Goal: Information Seeking & Learning: Check status

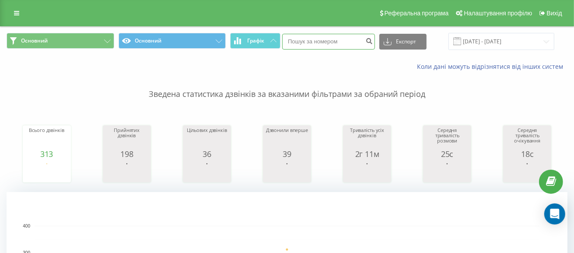
click at [329, 40] on input at bounding box center [328, 42] width 93 height 16
click at [506, 42] on input "[DATE] - [DATE]" at bounding box center [502, 41] width 106 height 17
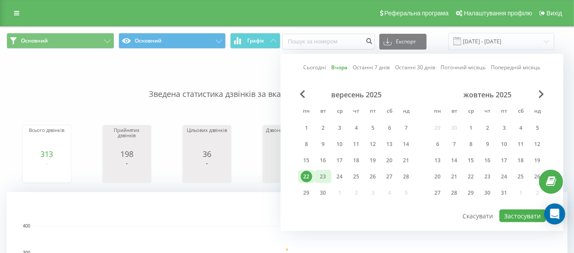
click at [320, 175] on div "23" at bounding box center [323, 176] width 11 height 11
click at [522, 215] on button "Застосувати" at bounding box center [523, 215] width 46 height 13
type input "[DATE] - [DATE]"
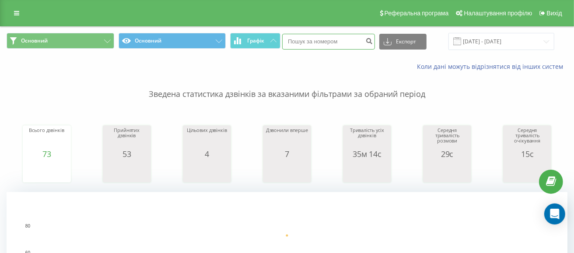
click at [348, 42] on input at bounding box center [328, 42] width 93 height 16
paste input "[PHONE_NUMBER]"
type input "[PHONE_NUMBER]"
click at [318, 40] on input "+380950566577" at bounding box center [328, 42] width 93 height 16
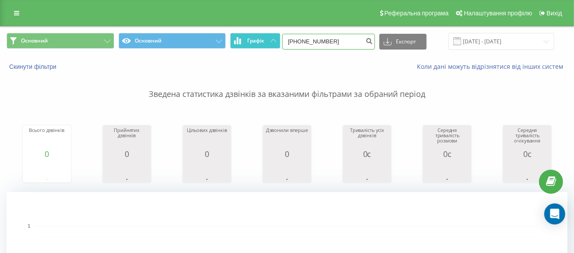
drag, startPoint x: 310, startPoint y: 40, endPoint x: 257, endPoint y: 42, distance: 53.0
click at [257, 42] on div "Основний Основний Графік +380950566577 Експорт .csv .xls .xlsx 23.09.2025 - 23.…" at bounding box center [287, 41] width 561 height 17
type input "0950566577"
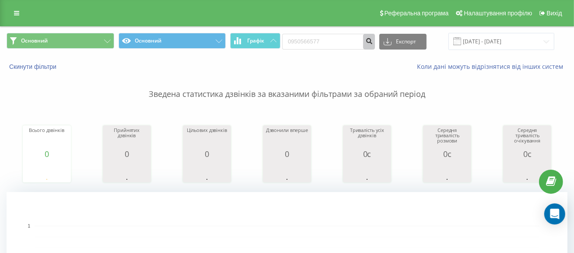
click at [373, 42] on icon "submit" at bounding box center [368, 39] width 7 height 5
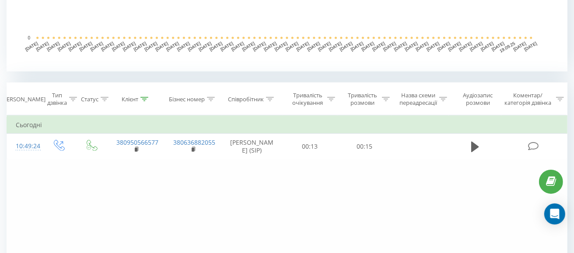
scroll to position [306, 0]
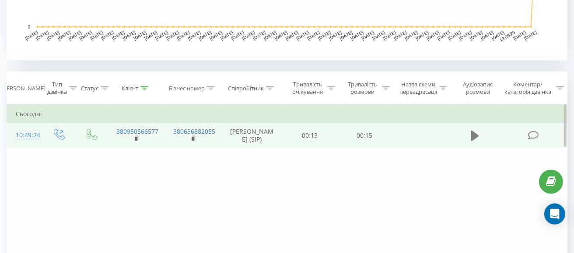
click at [472, 134] on icon at bounding box center [475, 135] width 8 height 11
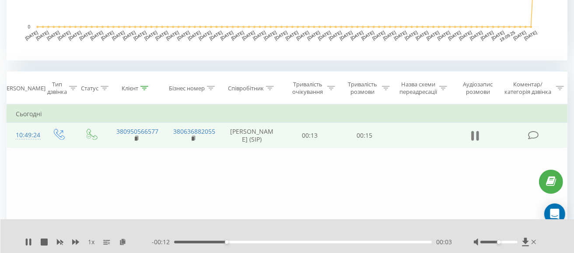
click at [478, 137] on icon at bounding box center [478, 136] width 3 height 10
click at [476, 135] on icon at bounding box center [475, 135] width 8 height 11
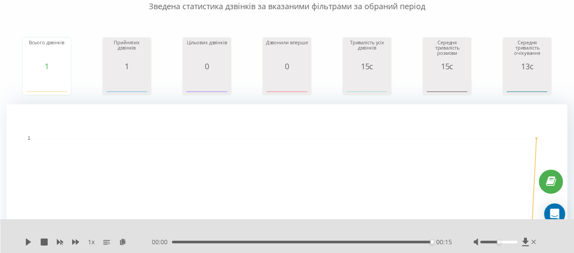
scroll to position [0, 0]
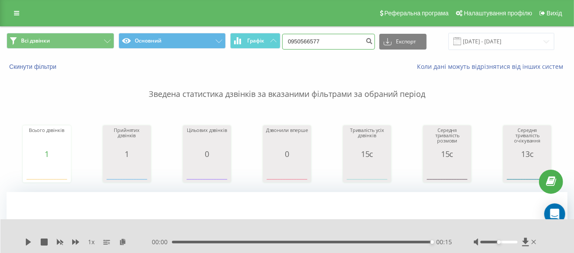
click at [341, 40] on input "0950566577" at bounding box center [328, 42] width 93 height 16
drag, startPoint x: 339, startPoint y: 41, endPoint x: 233, endPoint y: 41, distance: 105.5
click at [233, 41] on div "Всі дзвінки Основний Графік 0950566577 Експорт .csv .xls .xlsx 23.06.2025 - 23.…" at bounding box center [287, 41] width 561 height 17
drag, startPoint x: 338, startPoint y: 41, endPoint x: 265, endPoint y: 42, distance: 73.1
click at [260, 41] on div "Всі дзвінки Основний Графік 0950566577 Експорт .csv .xls .xlsx 23.06.2025 - 23.…" at bounding box center [287, 41] width 561 height 17
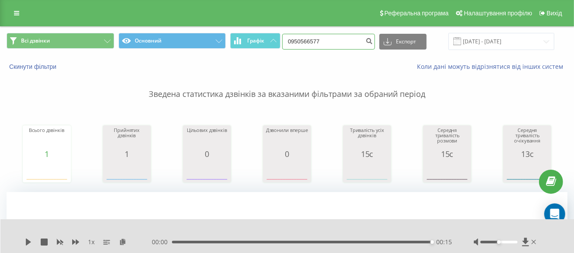
paste input "+380961713741"
click at [310, 42] on input "+380961713741" at bounding box center [328, 42] width 93 height 16
type input "0961713741"
click at [375, 42] on button "submit" at bounding box center [369, 42] width 12 height 16
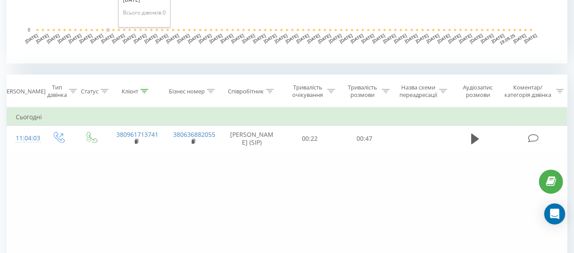
scroll to position [306, 0]
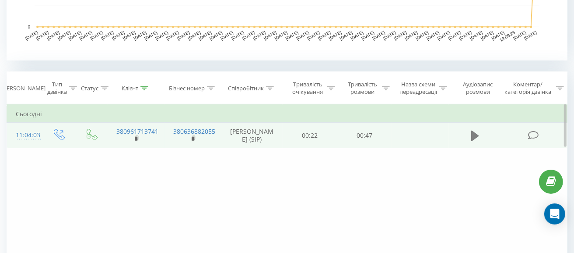
click at [476, 135] on icon at bounding box center [475, 135] width 8 height 11
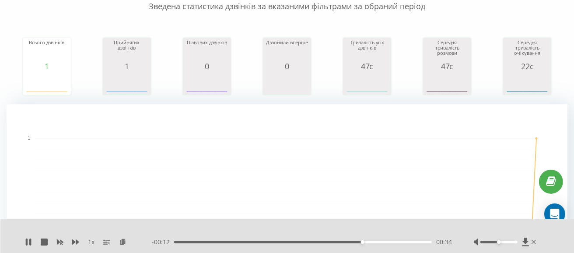
scroll to position [0, 0]
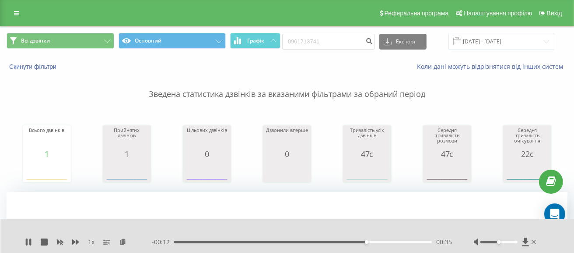
click at [23, 242] on div "1 x - 00:12 00:35 00:35" at bounding box center [287, 236] width 574 height 34
click at [350, 38] on input "0961713741" at bounding box center [328, 42] width 93 height 16
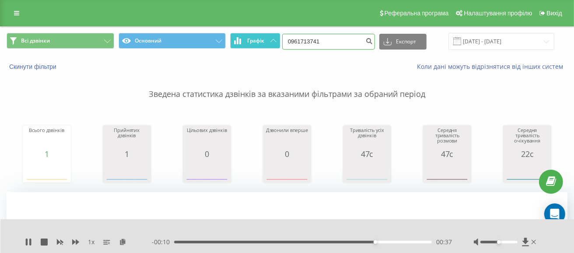
drag, startPoint x: 290, startPoint y: 38, endPoint x: 272, endPoint y: 38, distance: 17.9
click at [272, 38] on div "Всі дзвінки Основний Графік 0961713741 Експорт .csv .xls .xlsx 23.06.2025 - 23.…" at bounding box center [287, 41] width 561 height 17
paste input "+380673763182"
click at [312, 42] on input "+380673763182" at bounding box center [328, 42] width 93 height 16
type input "0673763182"
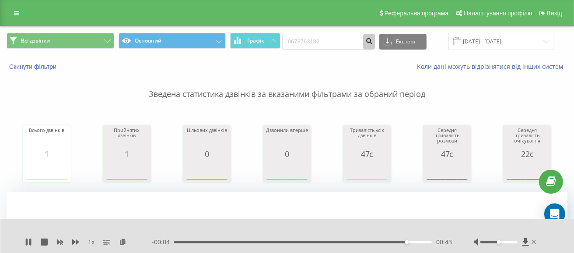
click at [373, 42] on icon "submit" at bounding box center [368, 39] width 7 height 5
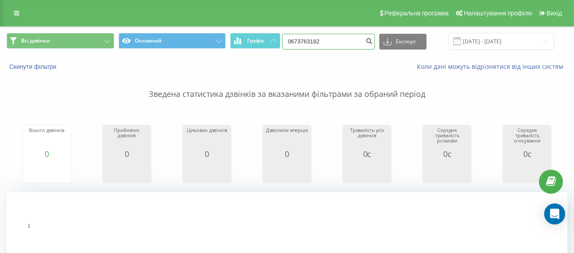
click at [351, 42] on input "0673763182" at bounding box center [328, 42] width 93 height 16
click at [344, 42] on input "0673763182" at bounding box center [328, 42] width 93 height 16
drag, startPoint x: 349, startPoint y: 39, endPoint x: 259, endPoint y: 38, distance: 90.6
click at [259, 38] on div "Всі дзвінки Основний Графік 0673763182 Експорт .csv .xls .xlsx 23.06.2025 - 23.…" at bounding box center [287, 41] width 561 height 17
paste input "+38"
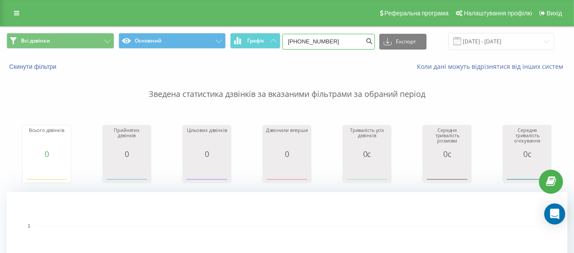
click at [310, 41] on input "+380673763182" at bounding box center [328, 42] width 93 height 16
type input "80673763182"
click at [375, 45] on button "submit" at bounding box center [369, 42] width 12 height 16
click at [303, 42] on input "80673763182" at bounding box center [328, 42] width 93 height 16
type input "0673763182"
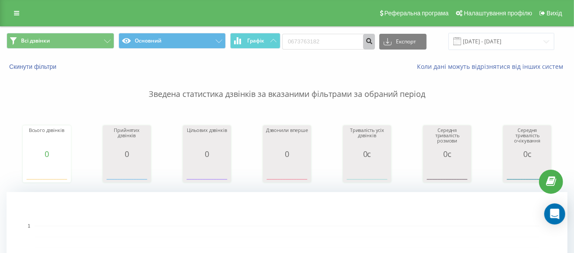
click at [373, 42] on icon "submit" at bounding box center [368, 39] width 7 height 5
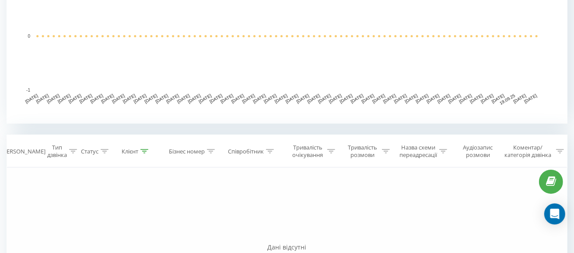
scroll to position [263, 0]
